Goal: Task Accomplishment & Management: Manage account settings

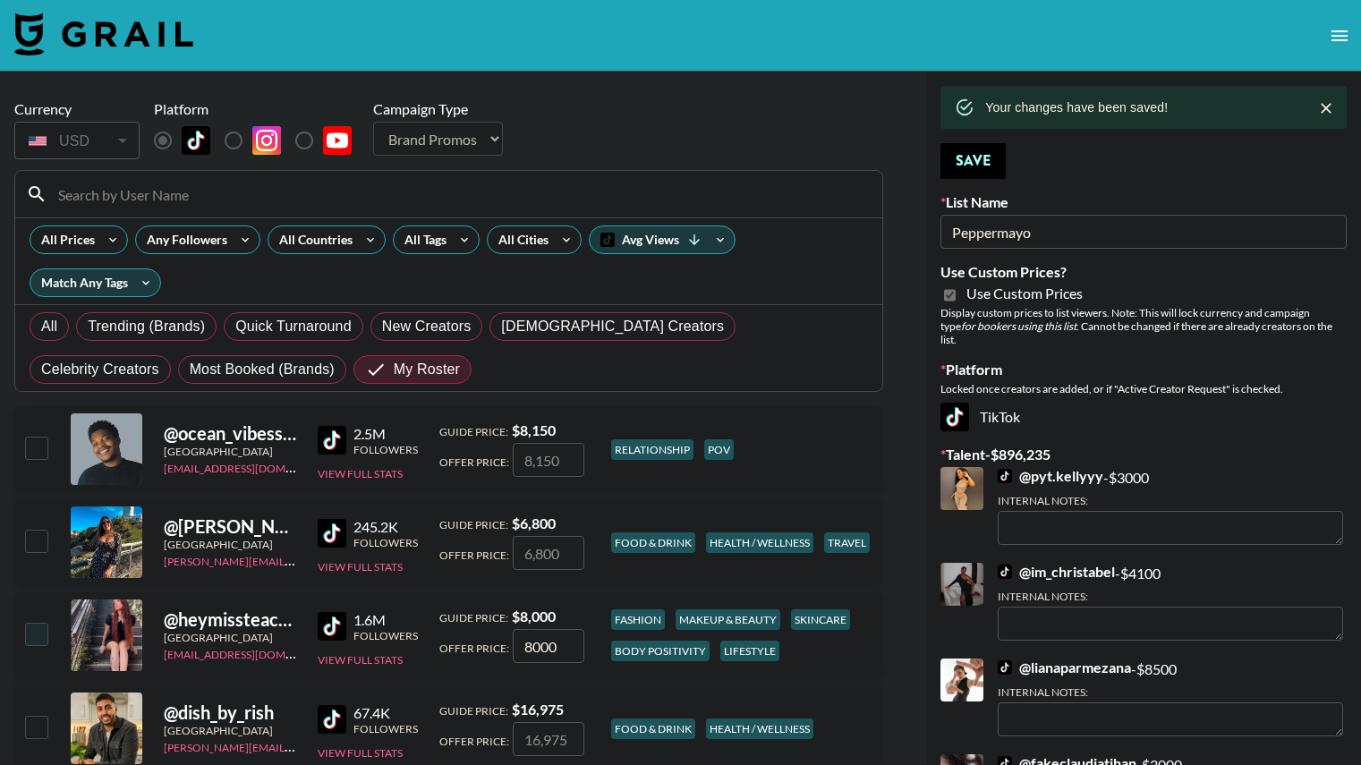
select select "Brand"
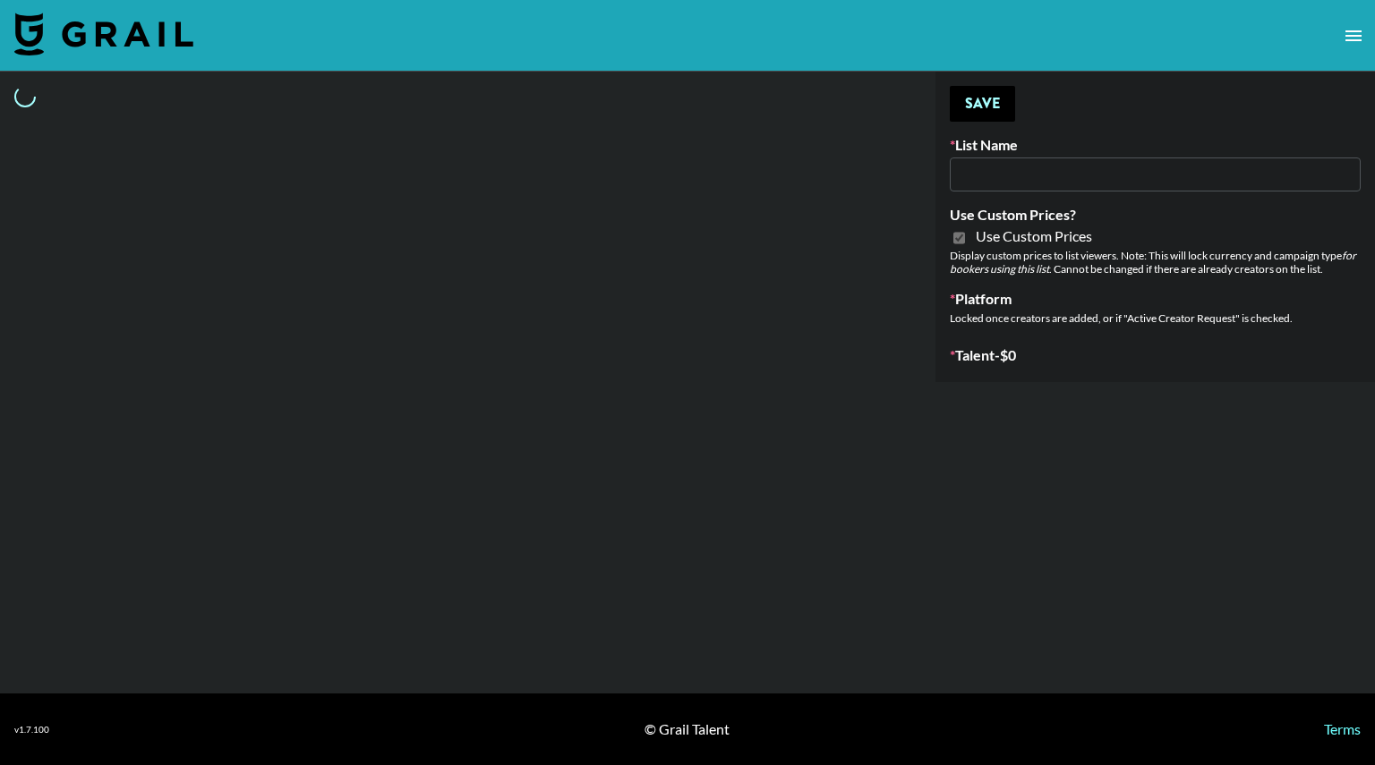
type input "Whipped US"
checkbox input "true"
select select "Brand"
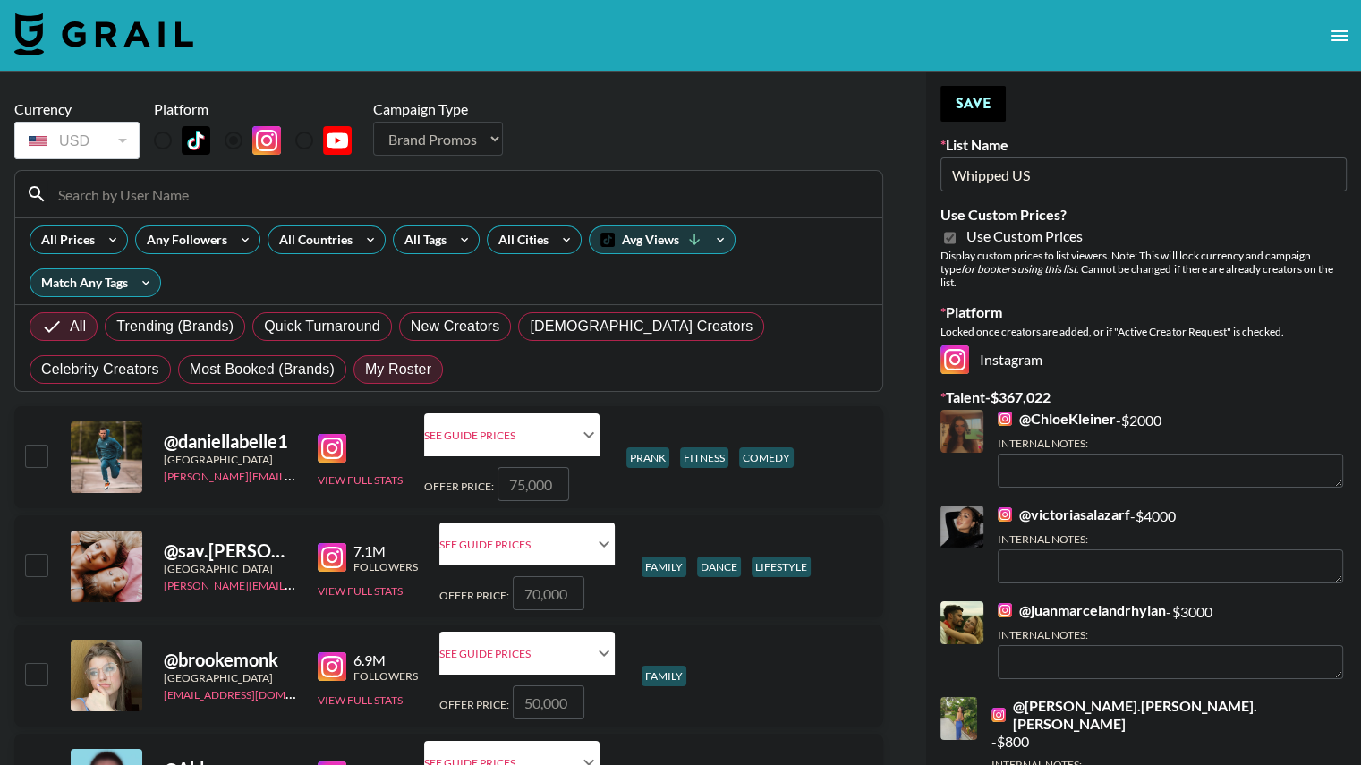
click at [365, 371] on span "My Roster" at bounding box center [398, 369] width 66 height 21
click at [365, 370] on input "My Roster" at bounding box center [365, 370] width 0 height 0
radio input "true"
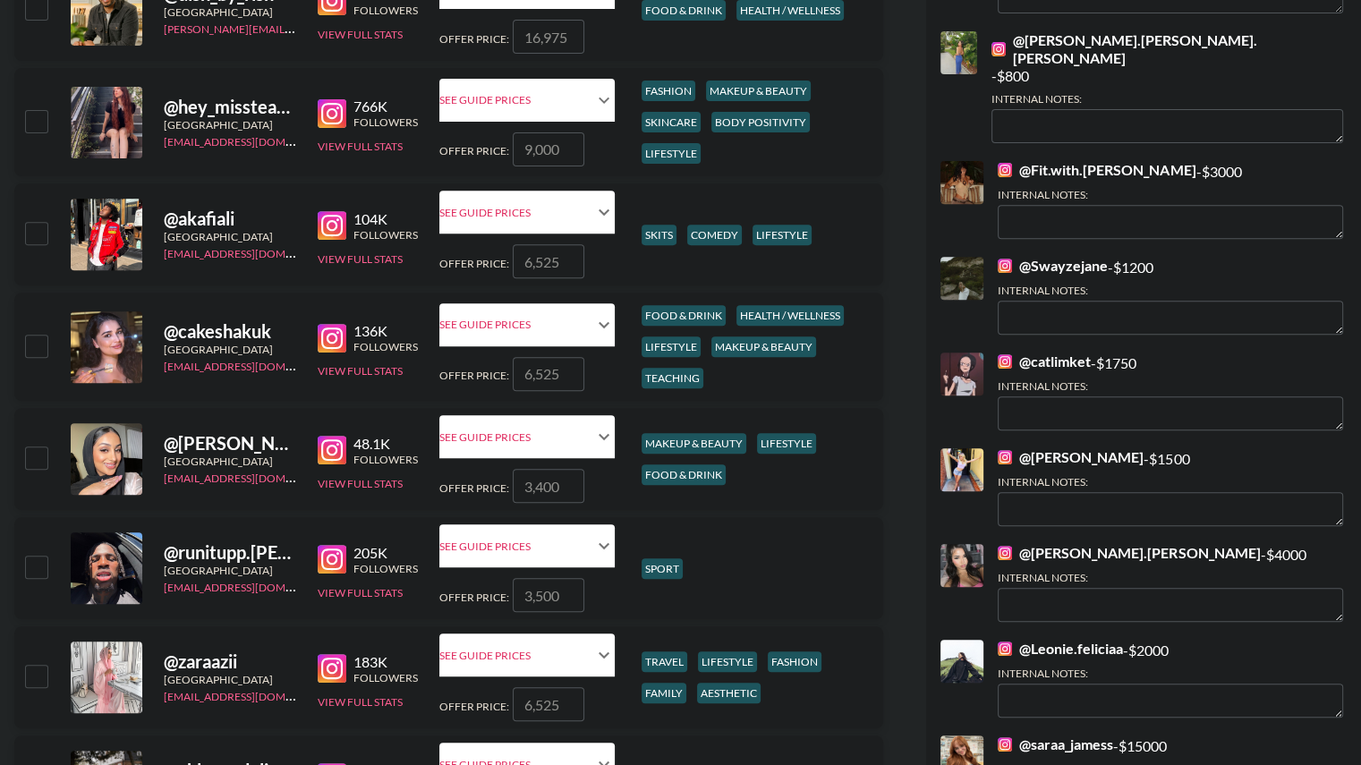
scroll to position [668, 0]
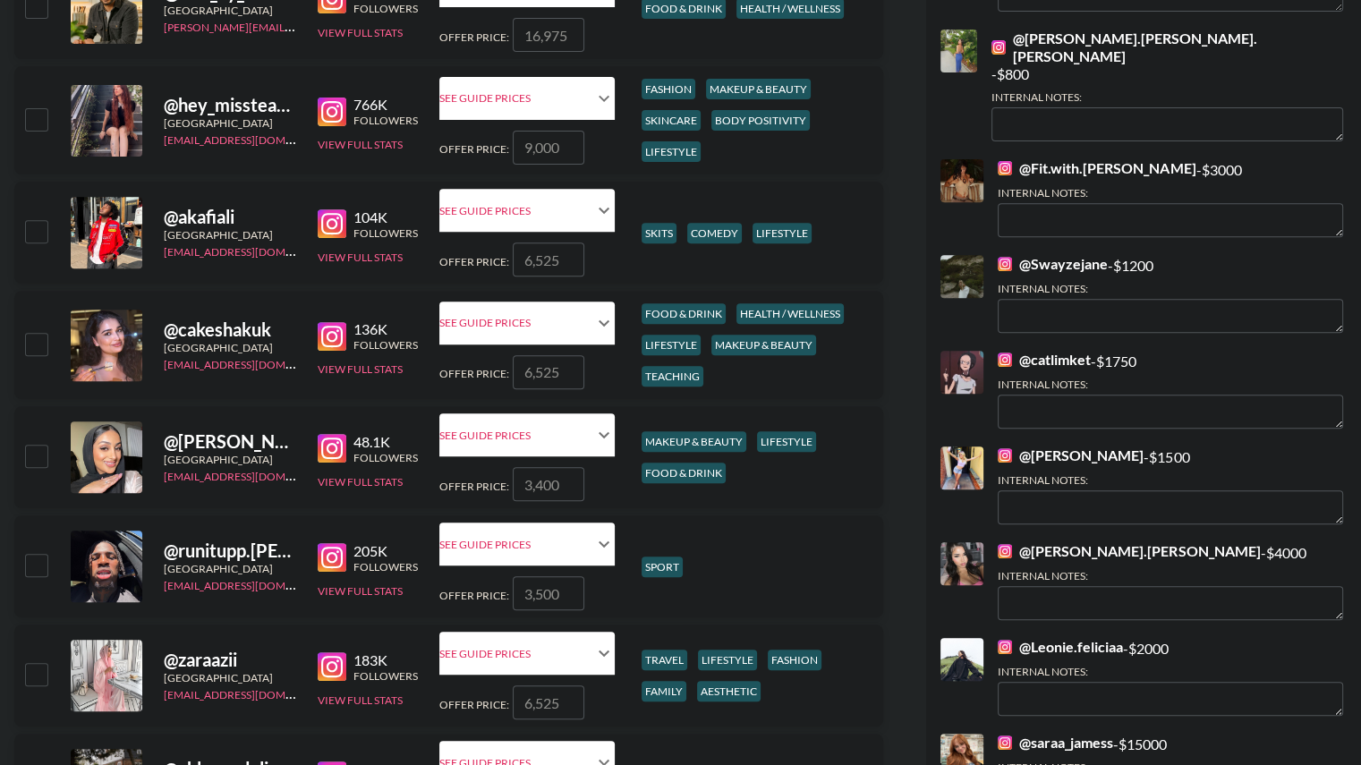
click at [29, 124] on input "checkbox" at bounding box center [35, 118] width 21 height 21
checkbox input "true"
type input "9000"
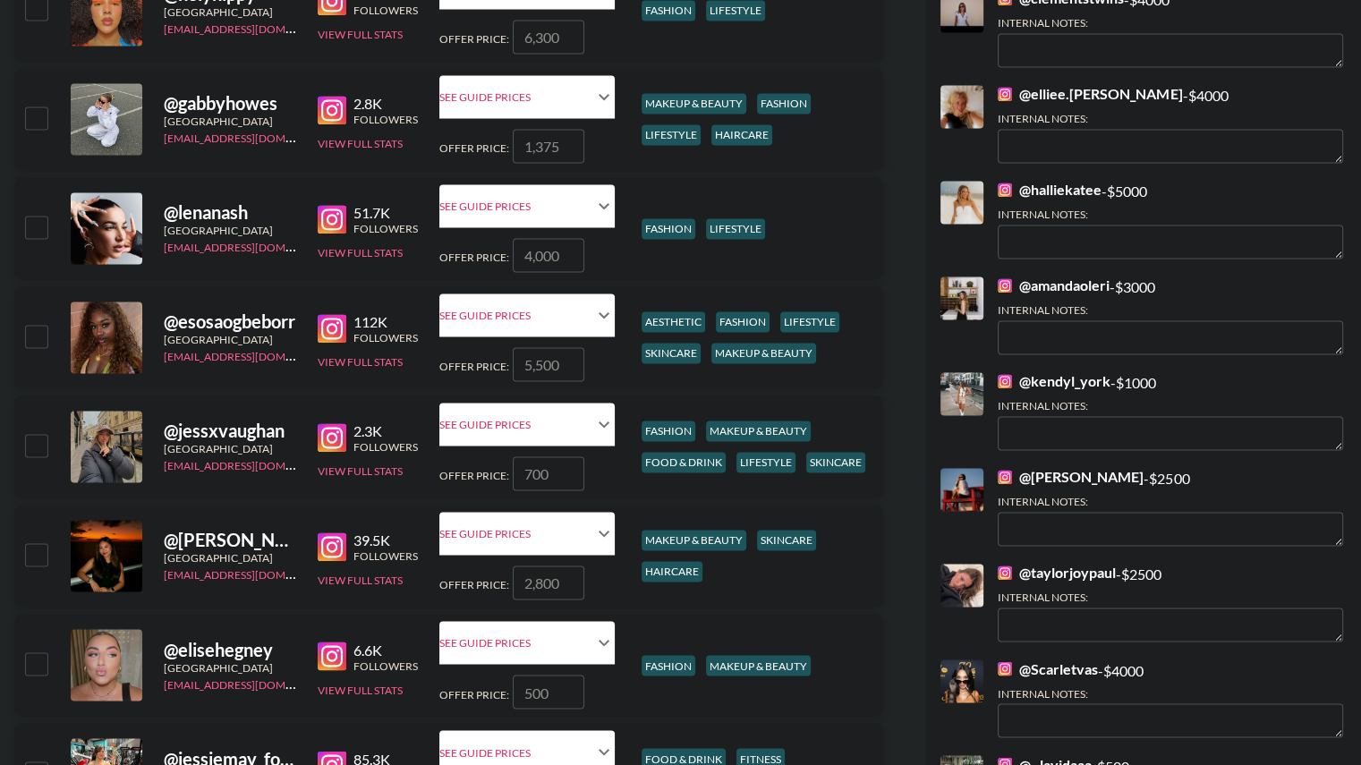
scroll to position [2753, 0]
click at [31, 557] on input "checkbox" at bounding box center [35, 553] width 21 height 21
checkbox input "true"
type input "2800"
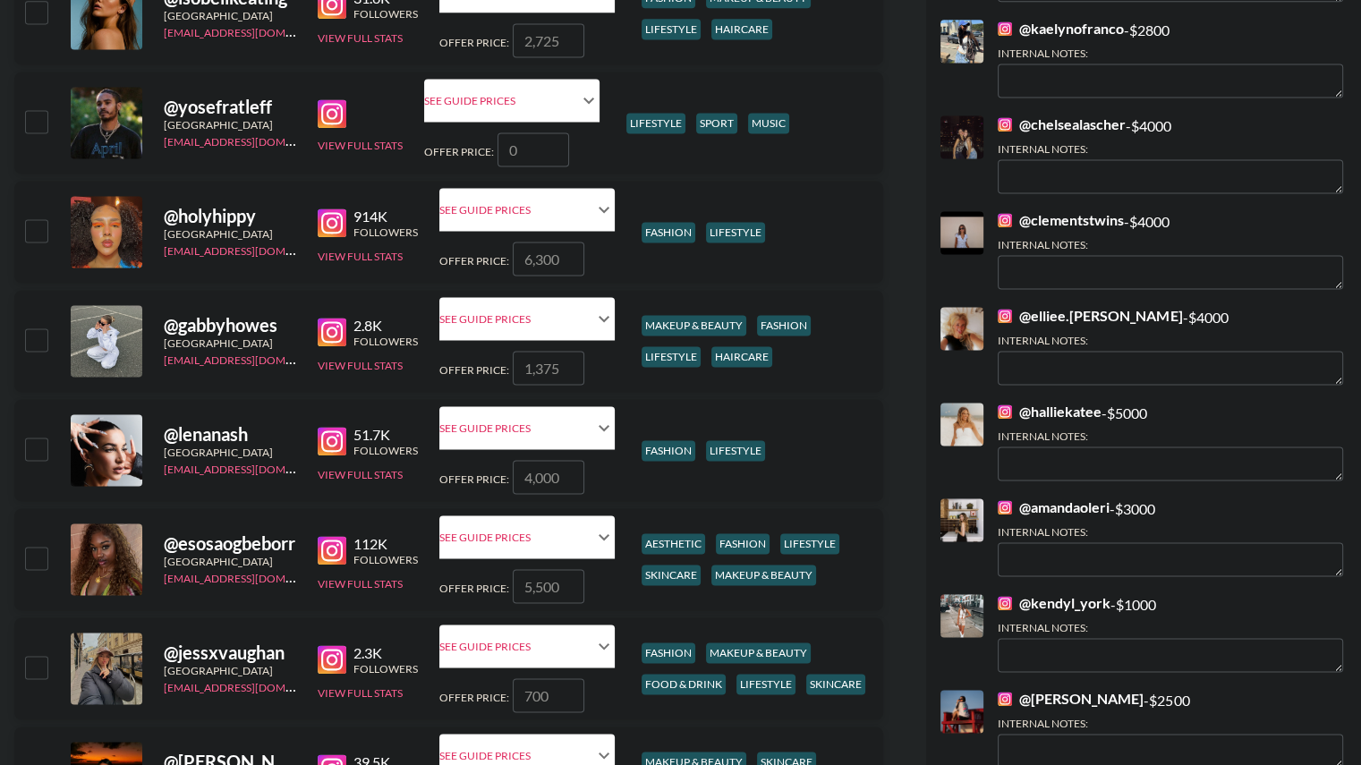
scroll to position [2519, 0]
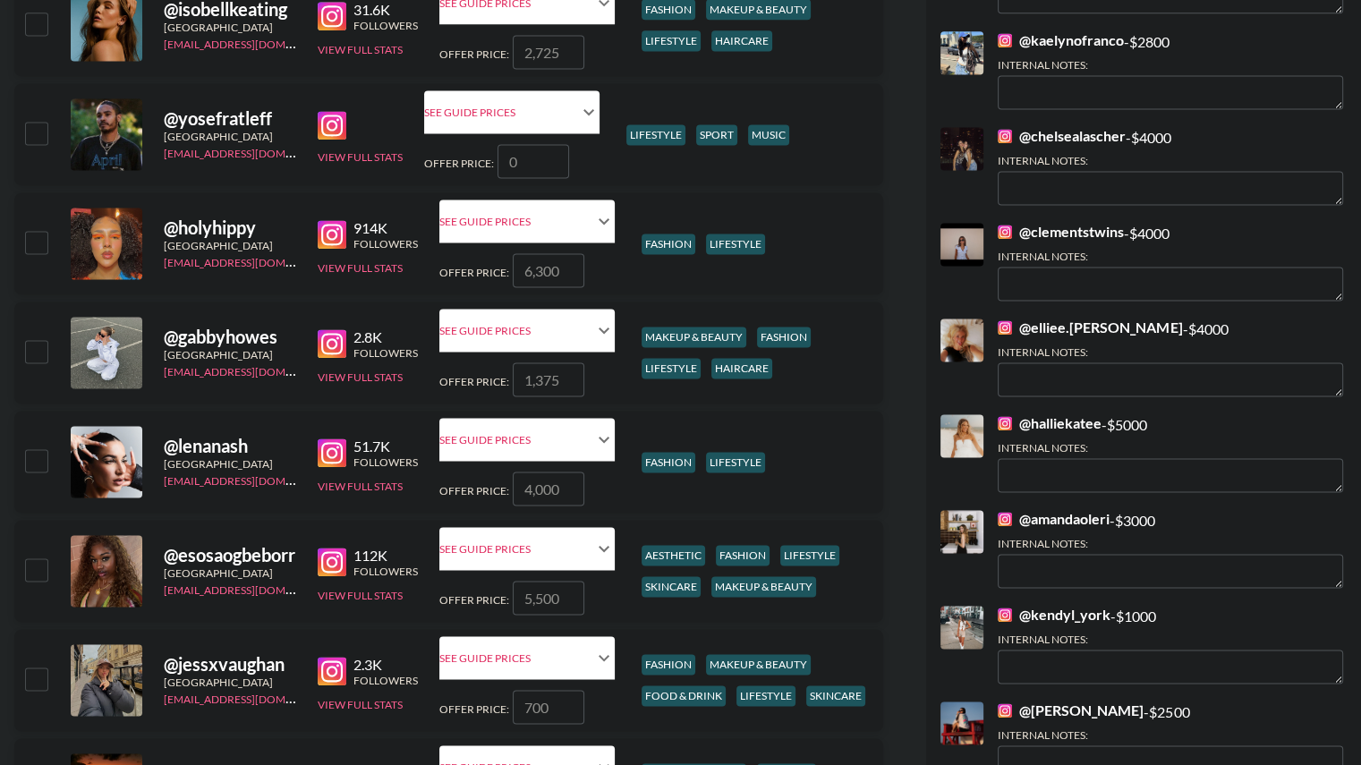
click at [40, 456] on input "checkbox" at bounding box center [35, 459] width 21 height 21
checkbox input "true"
type input "4000"
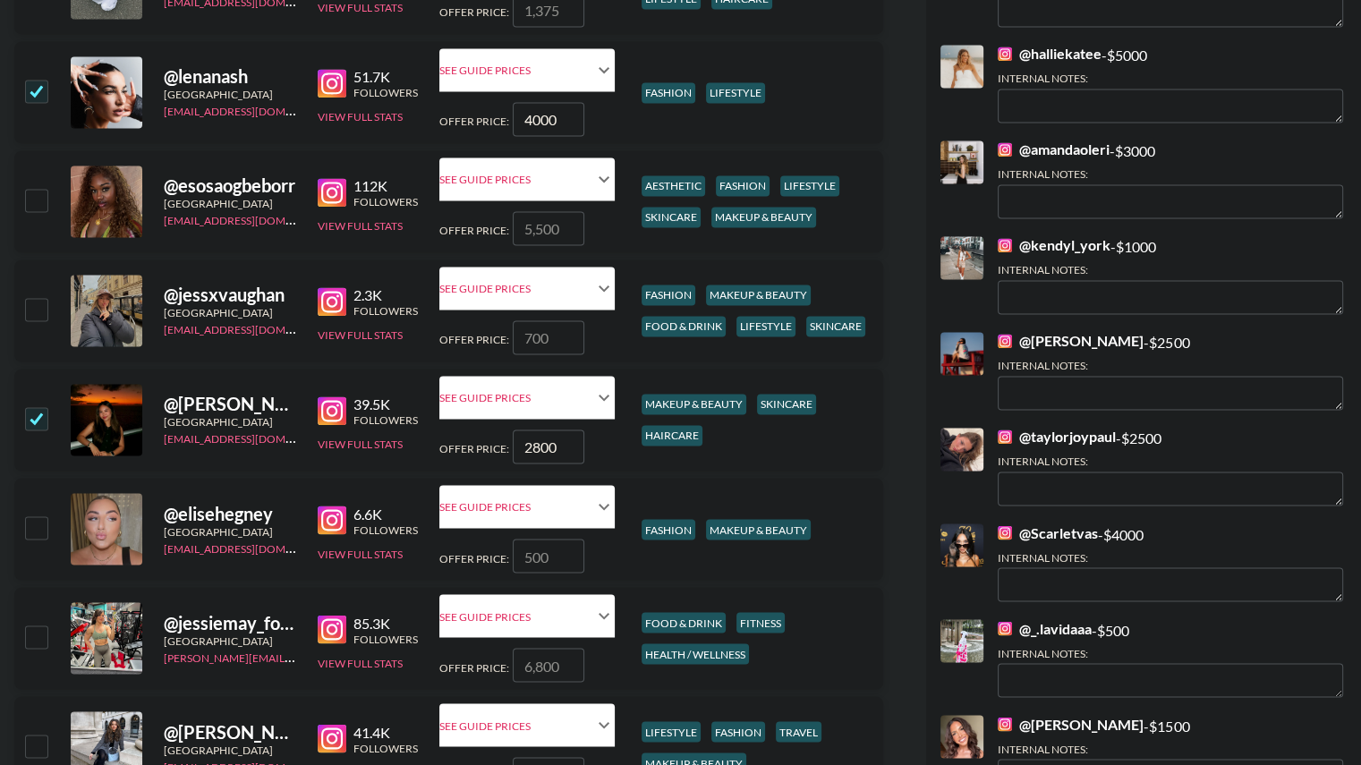
scroll to position [2895, 0]
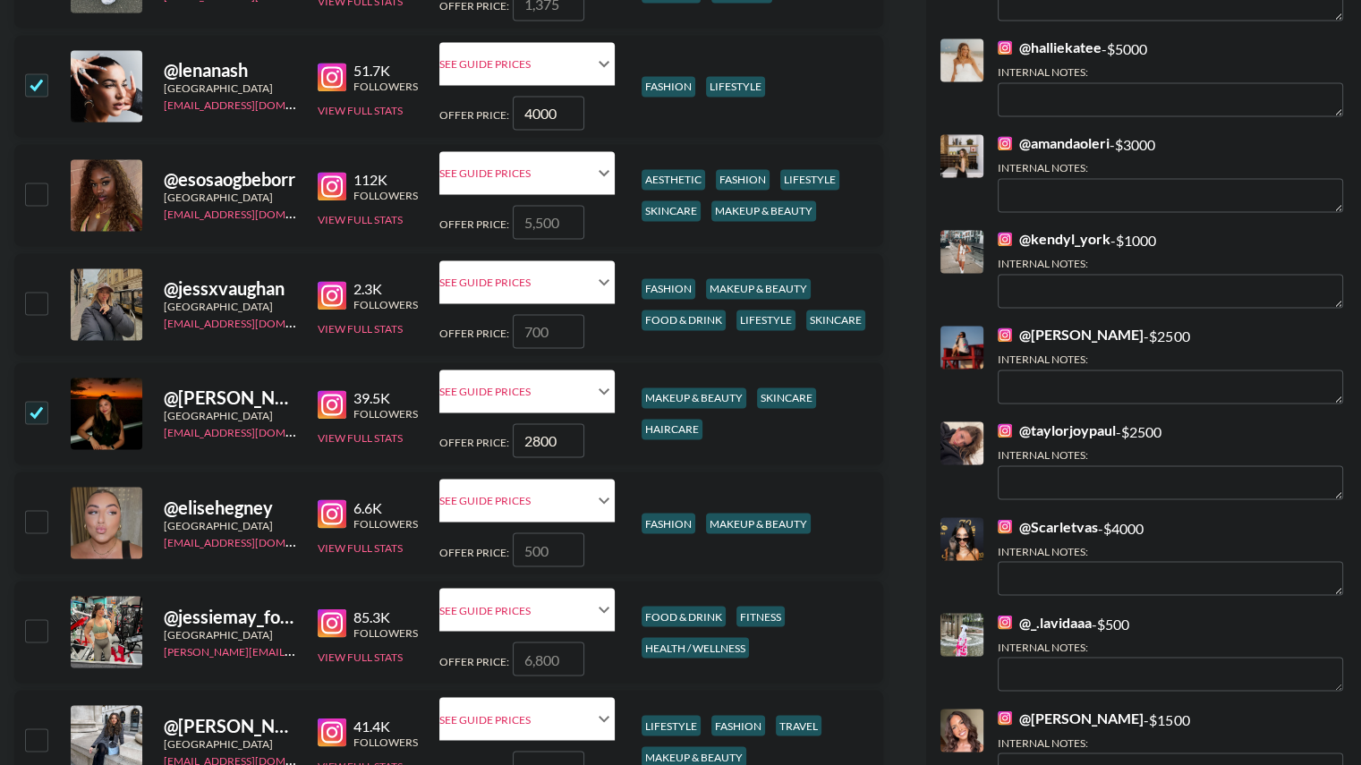
click at [555, 441] on input "2800" at bounding box center [549, 440] width 72 height 34
type input "2"
checkbox input "false"
type input "4"
checkbox input "true"
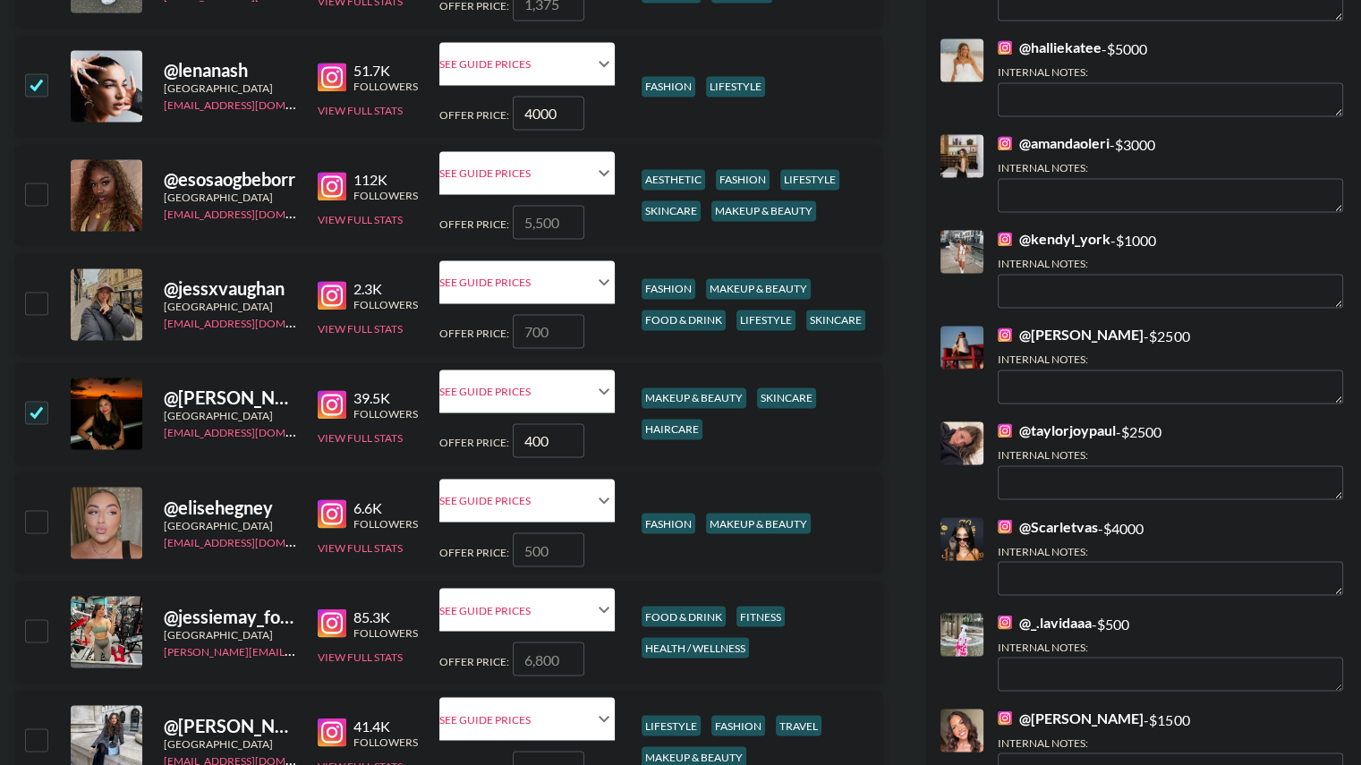
type input "4000"
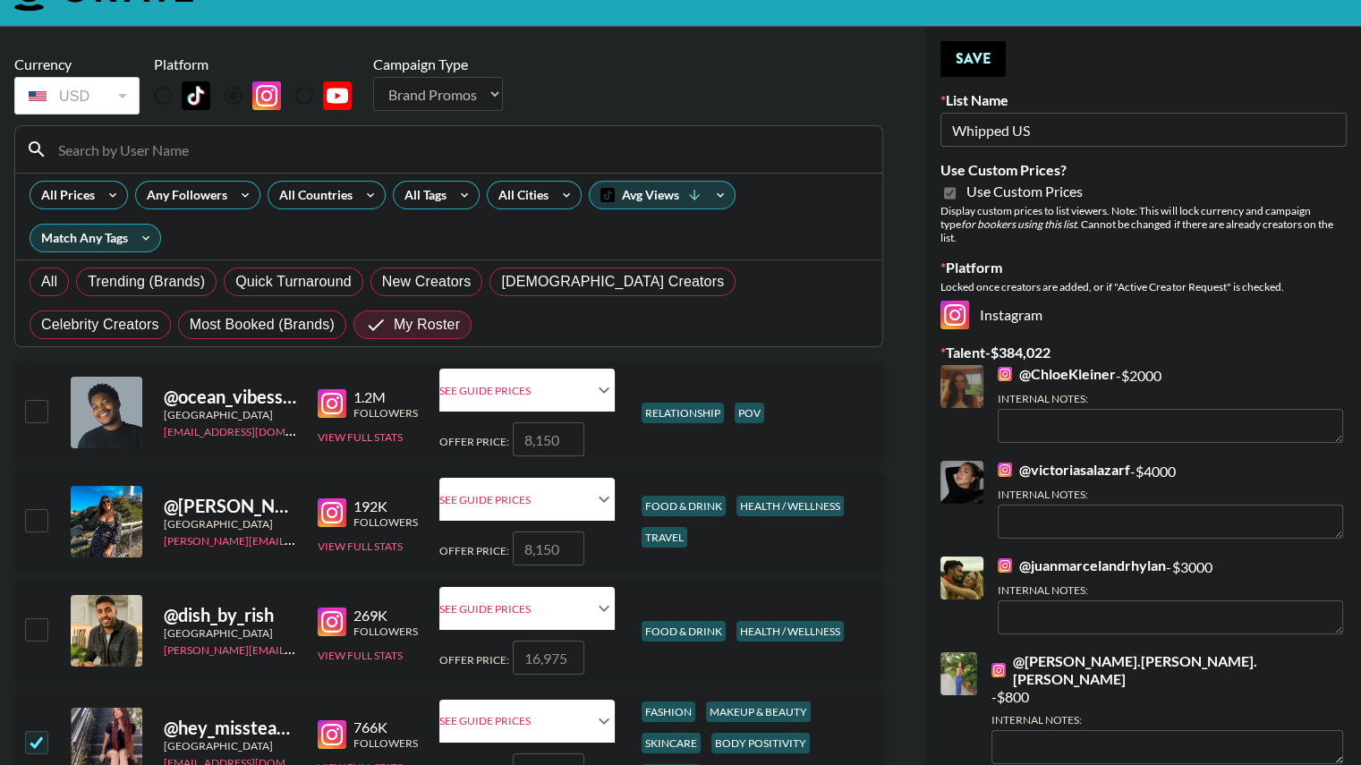
scroll to position [0, 0]
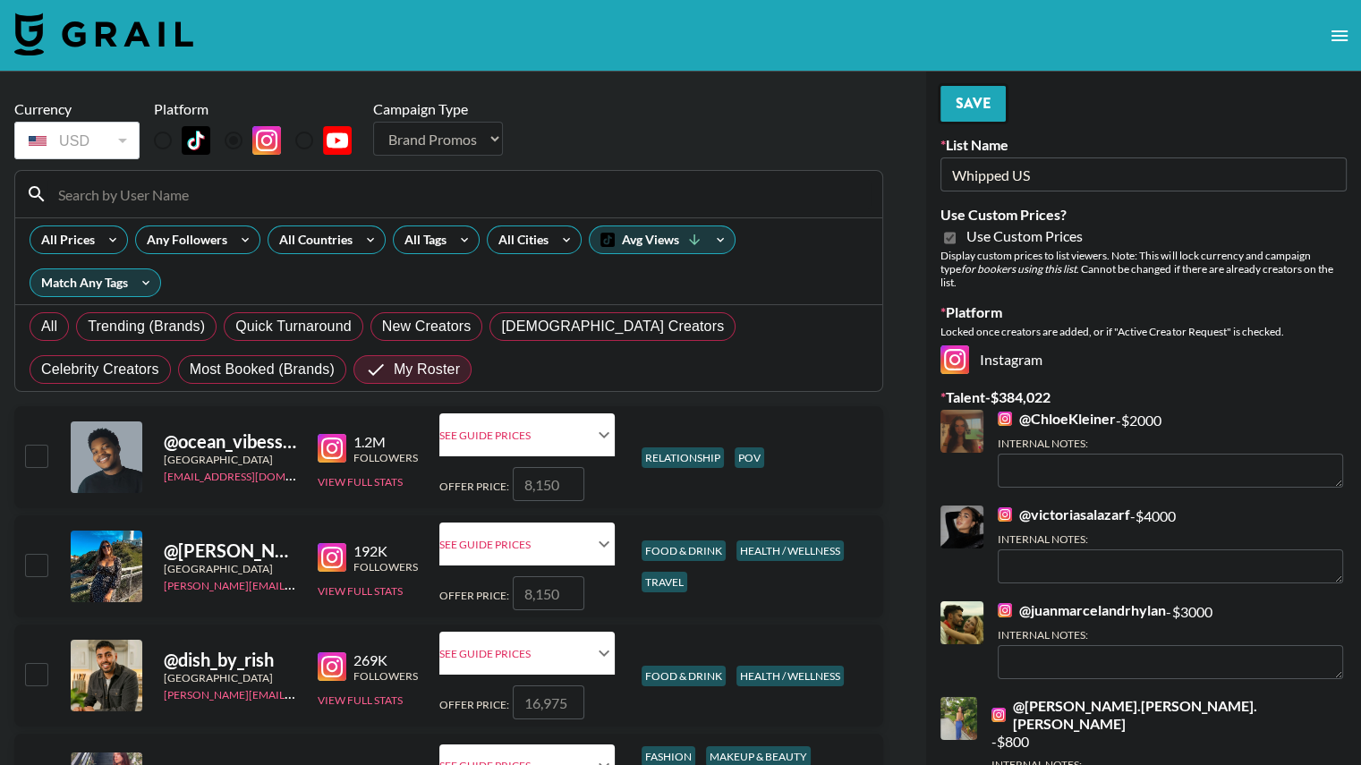
click at [974, 102] on button "Save" at bounding box center [973, 104] width 65 height 36
